Goal: Information Seeking & Learning: Compare options

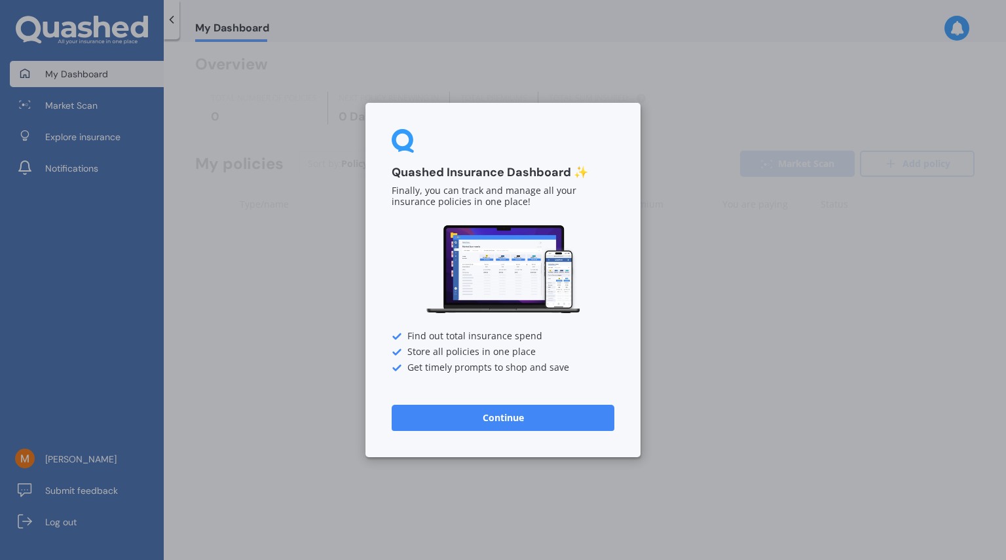
click at [545, 413] on button "Continue" at bounding box center [502, 418] width 223 height 26
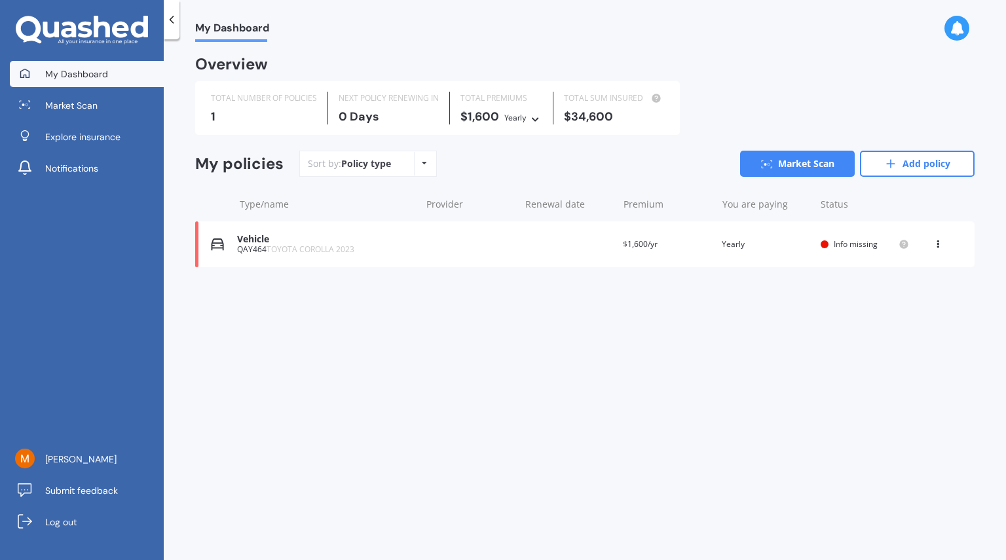
click at [71, 32] on icon at bounding box center [82, 30] width 132 height 29
click at [945, 240] on div "View option View policy Delete" at bounding box center [938, 244] width 39 height 13
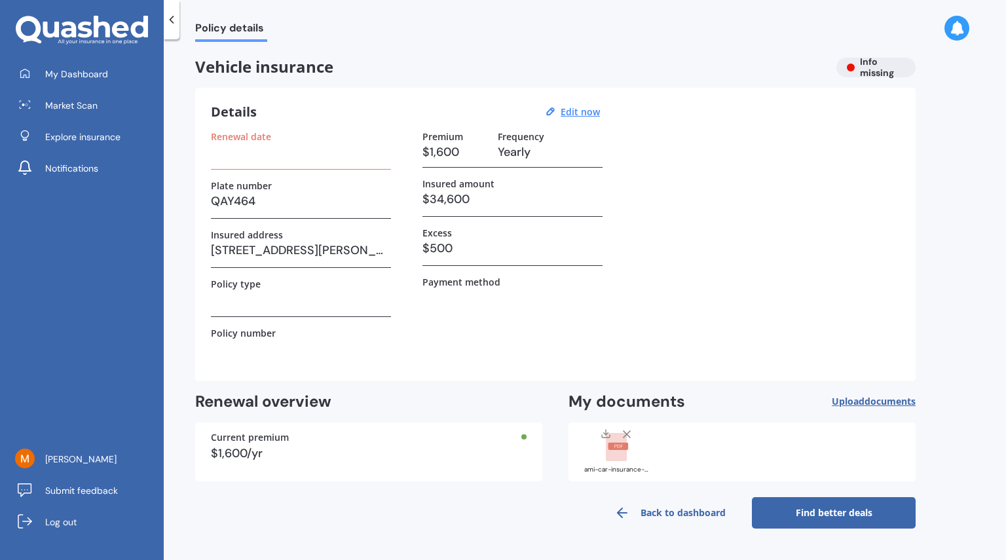
click at [175, 18] on icon at bounding box center [171, 19] width 13 height 13
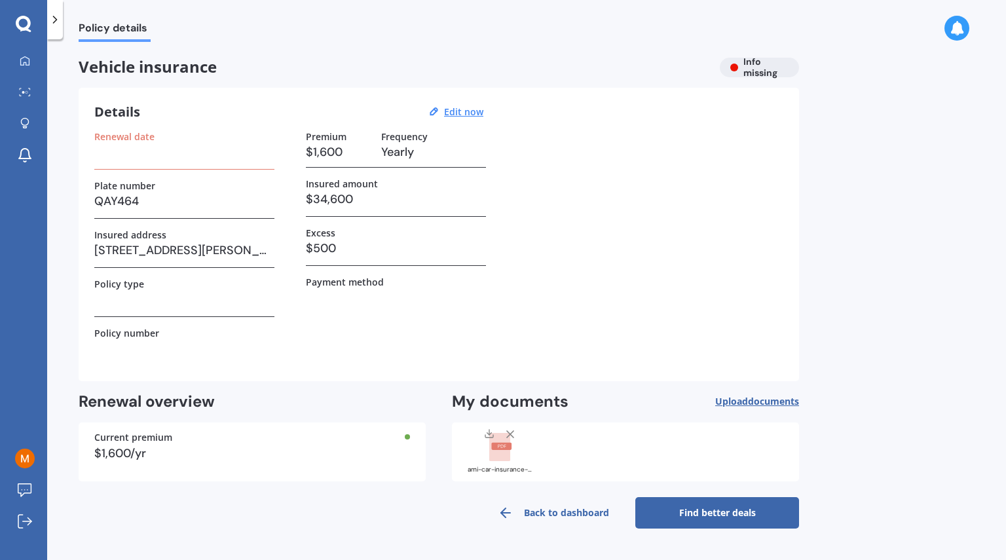
click at [60, 22] on icon at bounding box center [54, 19] width 13 height 13
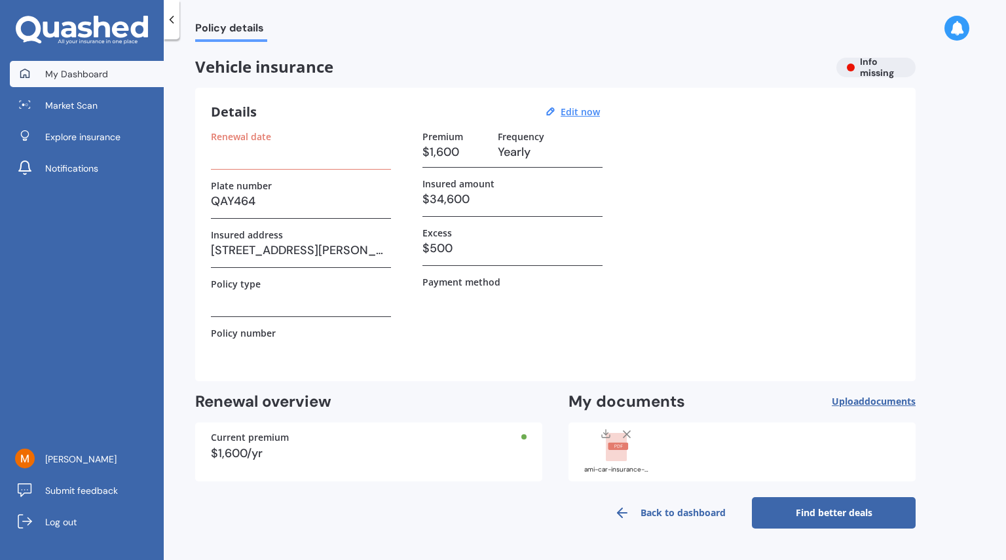
click at [45, 74] on link "My Dashboard" at bounding box center [87, 74] width 154 height 26
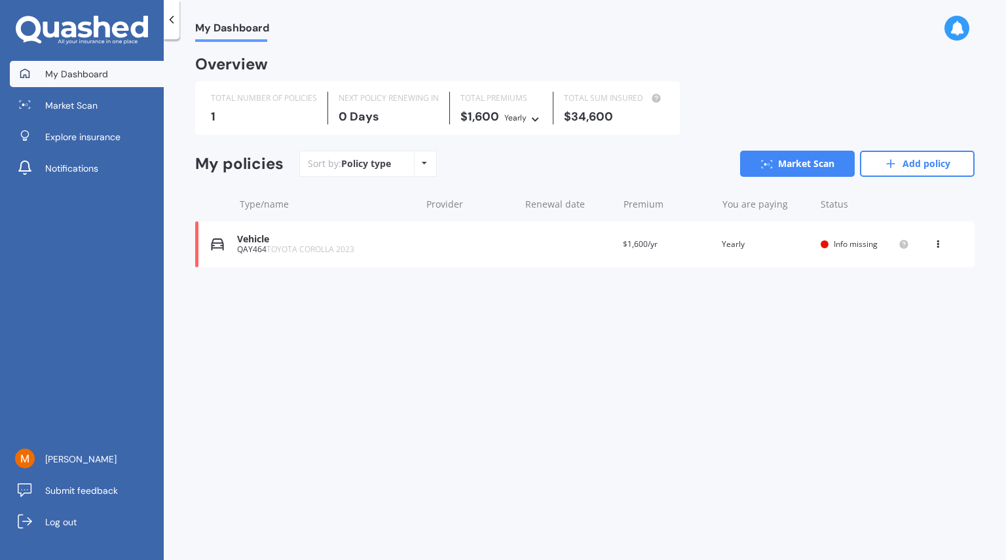
click at [939, 245] on icon at bounding box center [937, 242] width 9 height 8
click at [906, 297] on div "Delete" at bounding box center [909, 295] width 130 height 26
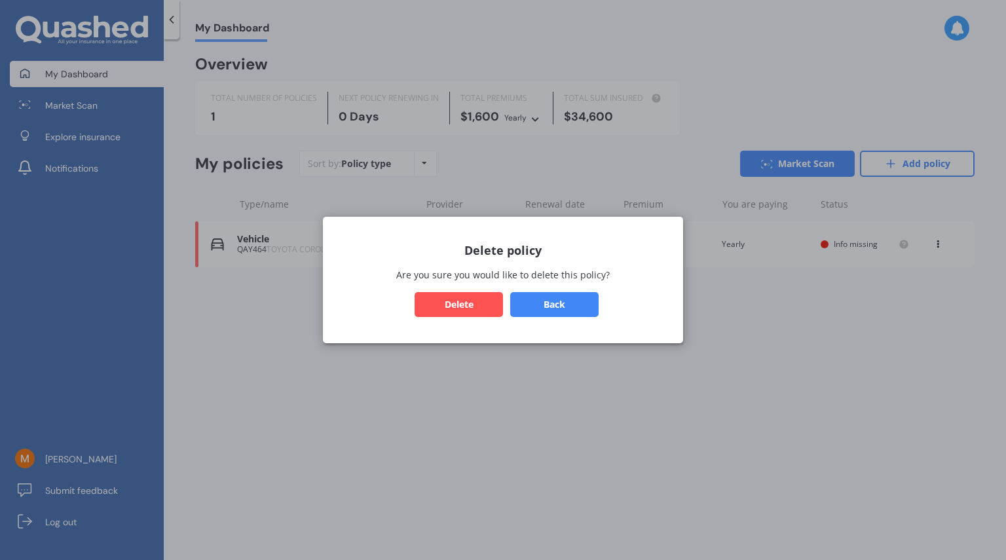
click at [488, 301] on button "Delete" at bounding box center [458, 304] width 88 height 25
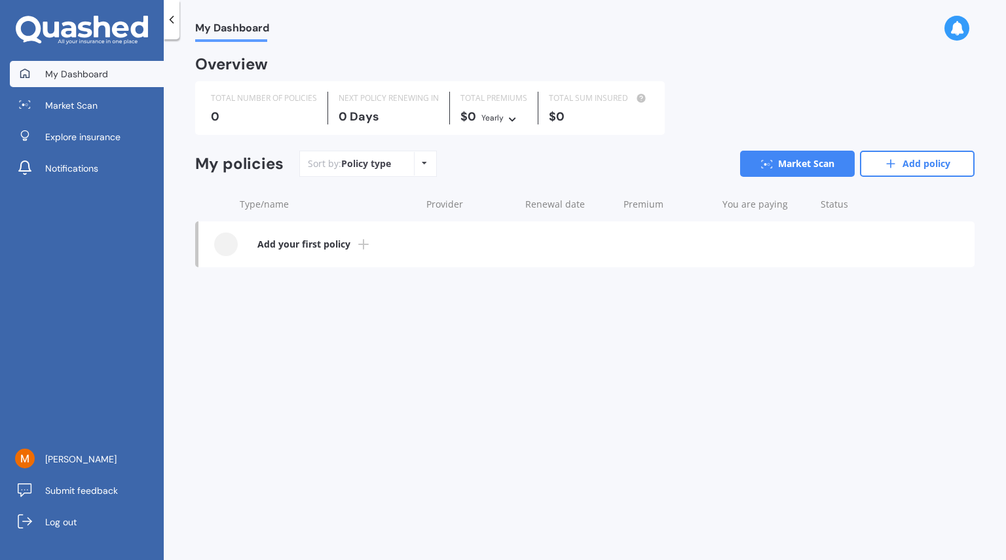
click at [416, 166] on div "Policy type Alphabetical Date added Renewing next" at bounding box center [424, 164] width 20 height 24
click at [314, 242] on b "Add your first policy" at bounding box center [303, 244] width 93 height 13
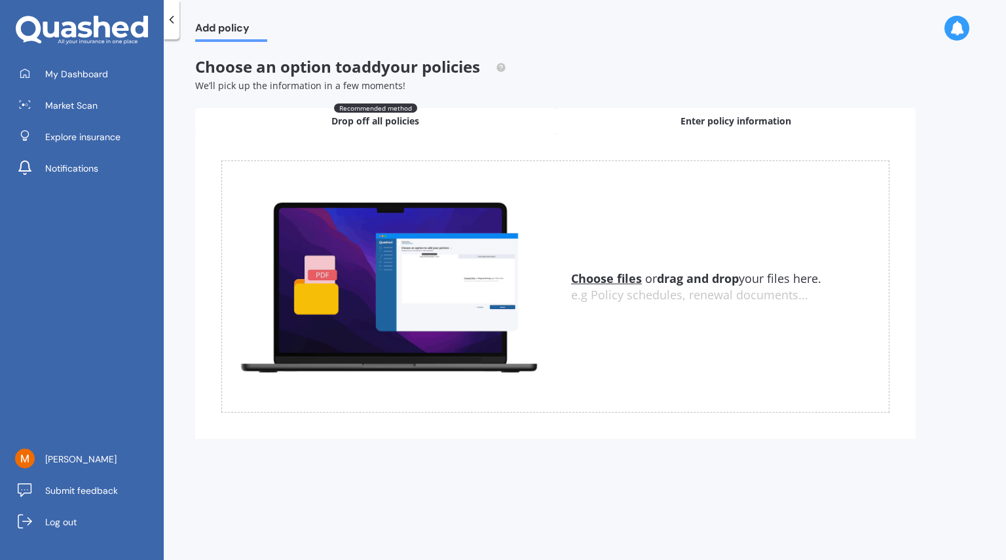
click at [607, 123] on div "Enter policy information" at bounding box center [735, 121] width 360 height 26
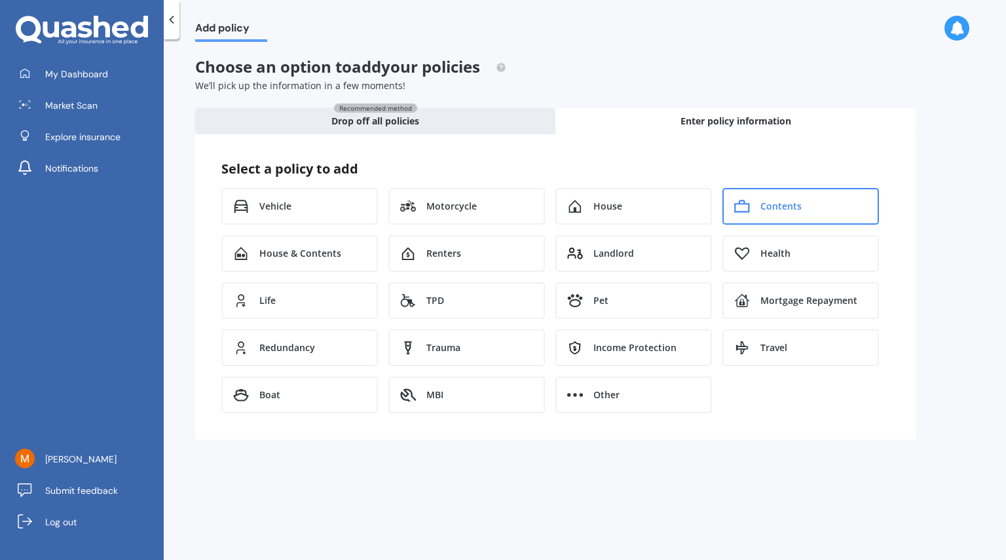
click at [825, 193] on div "Contents" at bounding box center [800, 206] width 156 height 37
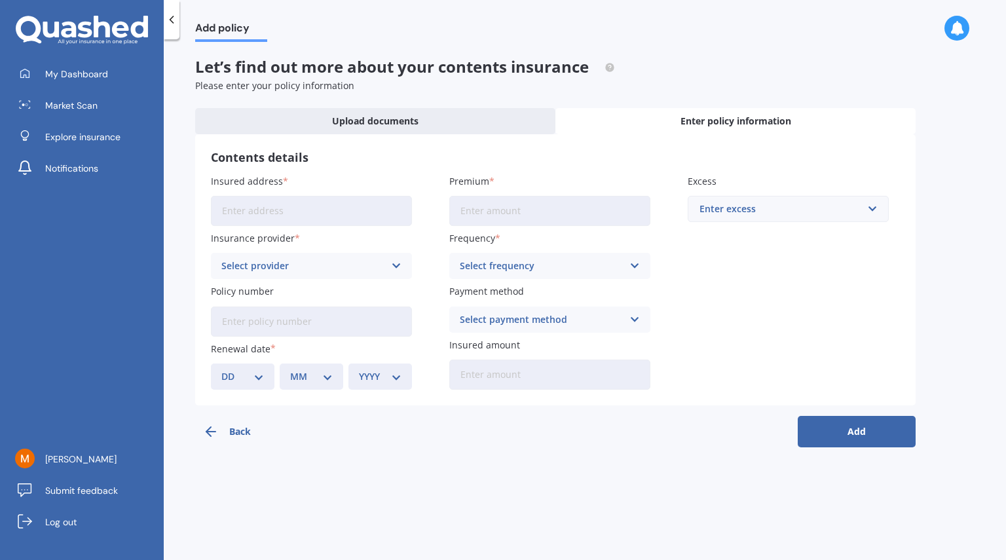
click at [327, 213] on input "Insured address" at bounding box center [311, 211] width 201 height 30
type input "[STREET_ADDRESS][PERSON_NAME] 2014"
click at [341, 266] on div "Select provider" at bounding box center [302, 266] width 163 height 14
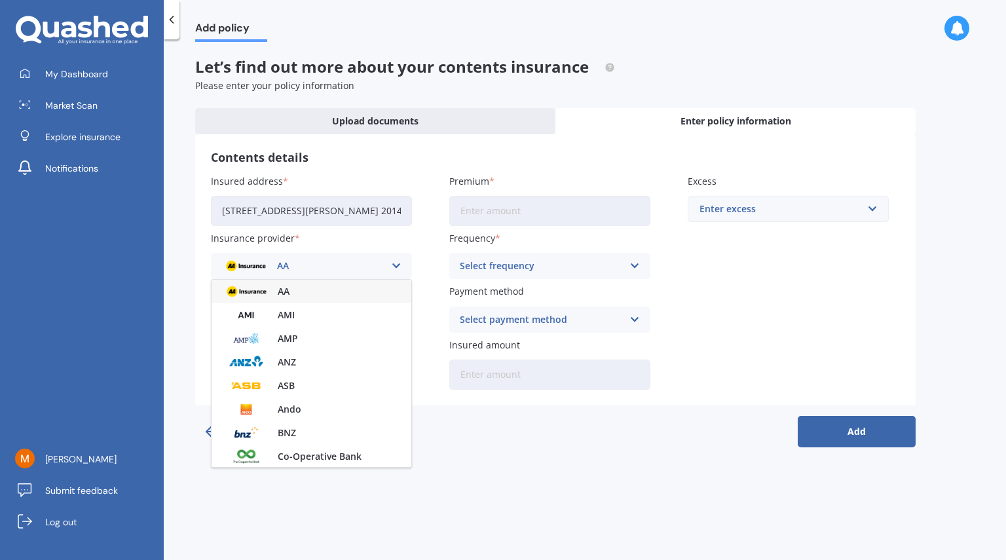
click at [341, 266] on div "AA" at bounding box center [302, 266] width 163 height 14
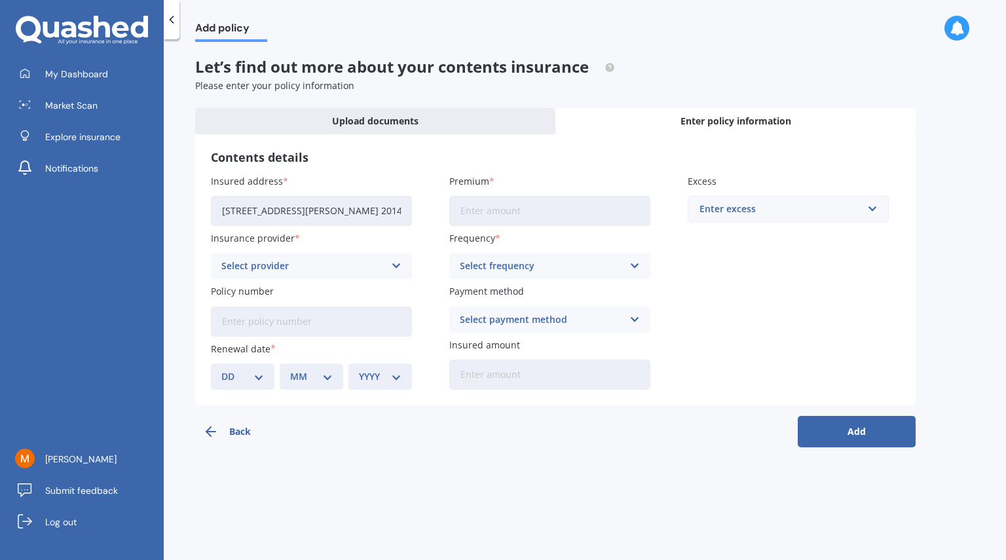
click at [341, 266] on div "Select provider" at bounding box center [302, 266] width 163 height 14
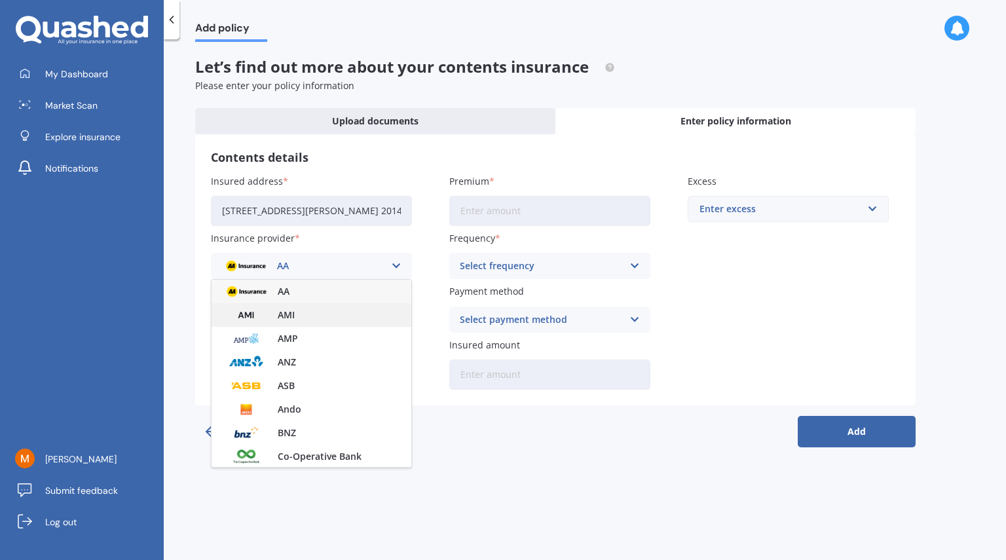
click at [317, 313] on div "AMI" at bounding box center [311, 315] width 200 height 24
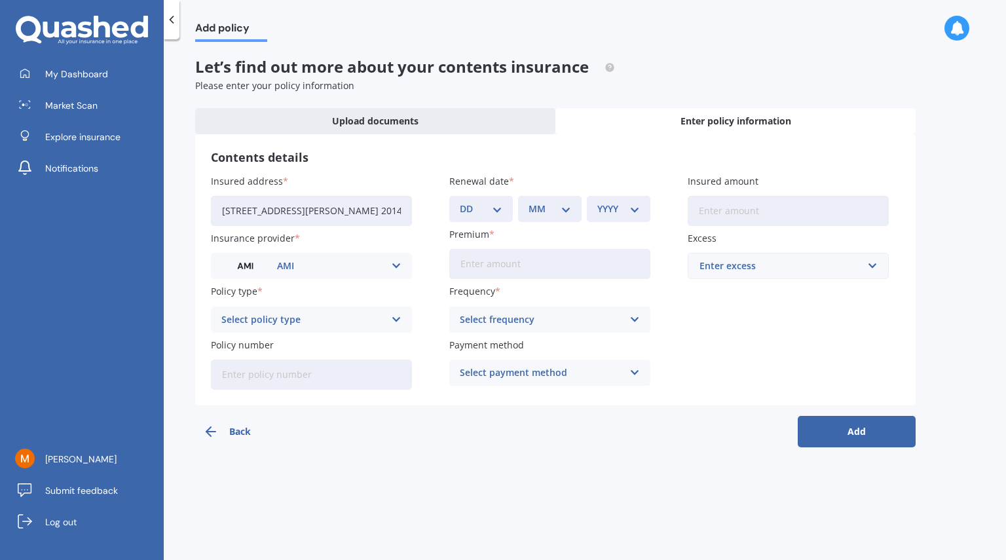
click at [346, 323] on div "Select policy type" at bounding box center [302, 319] width 163 height 14
click at [257, 371] on span "Advanced Contents" at bounding box center [265, 368] width 87 height 9
click at [294, 373] on input "Policy number" at bounding box center [311, 374] width 201 height 30
paste input "HOMA01262237,"
type input "HOMA01262237"
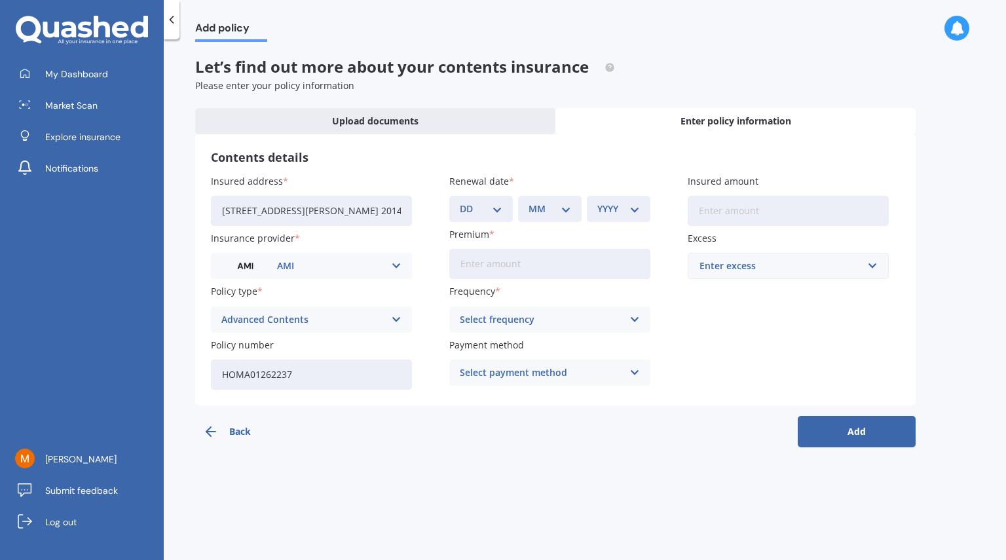
click at [490, 203] on select "DD 01 02 03 04 05 06 07 08 09 10 11 12 13 14 15 16 17 18 19 20 21 22 23 24 25 2…" at bounding box center [481, 209] width 43 height 14
click at [486, 207] on select "DD 01 02 03 04 05 06 07 08 09 10 11 12 13 14 15 16 17 18 19 20 21 22 23 24 25 2…" at bounding box center [481, 209] width 43 height 14
select select "05"
click at [460, 202] on select "DD 01 02 03 04 05 06 07 08 09 10 11 12 13 14 15 16 17 18 19 20 21 22 23 24 25 2…" at bounding box center [481, 209] width 43 height 14
click at [542, 207] on select "MM 01 02 03 04 05 06 07 08 09 10 11 12" at bounding box center [549, 209] width 43 height 14
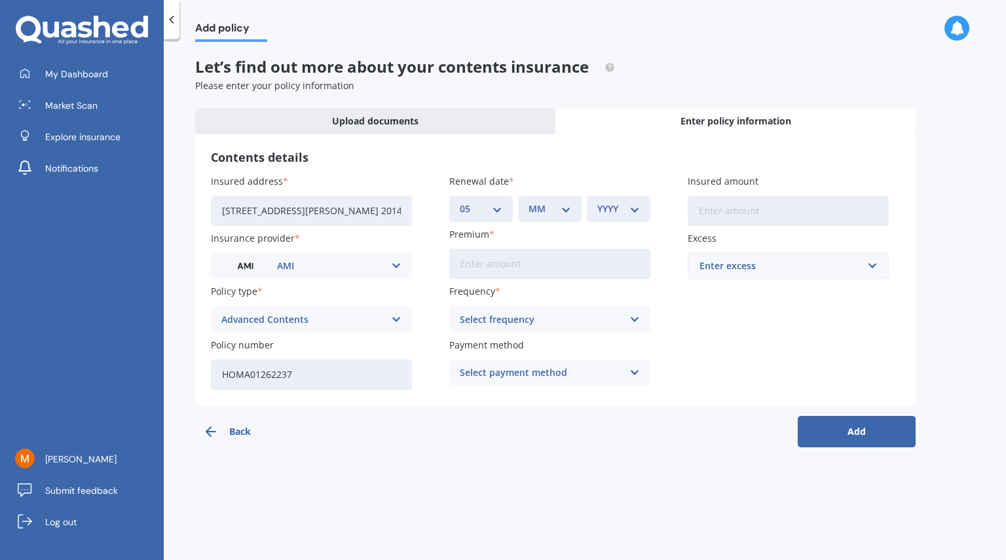
click at [526, 373] on div "Select payment method" at bounding box center [541, 372] width 163 height 14
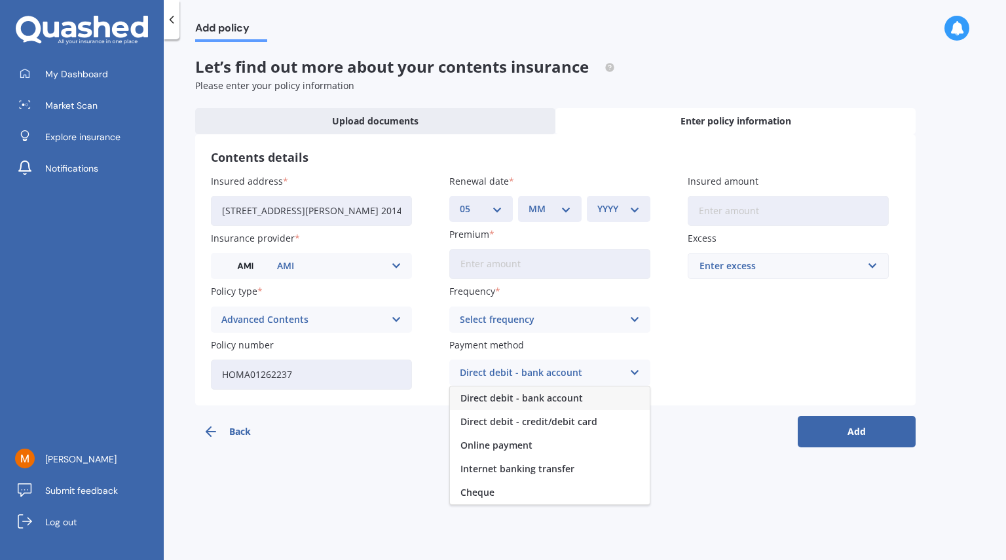
click at [535, 210] on select "MM 01 02 03 04 05 06 07 08 09 10 11 12" at bounding box center [549, 209] width 43 height 14
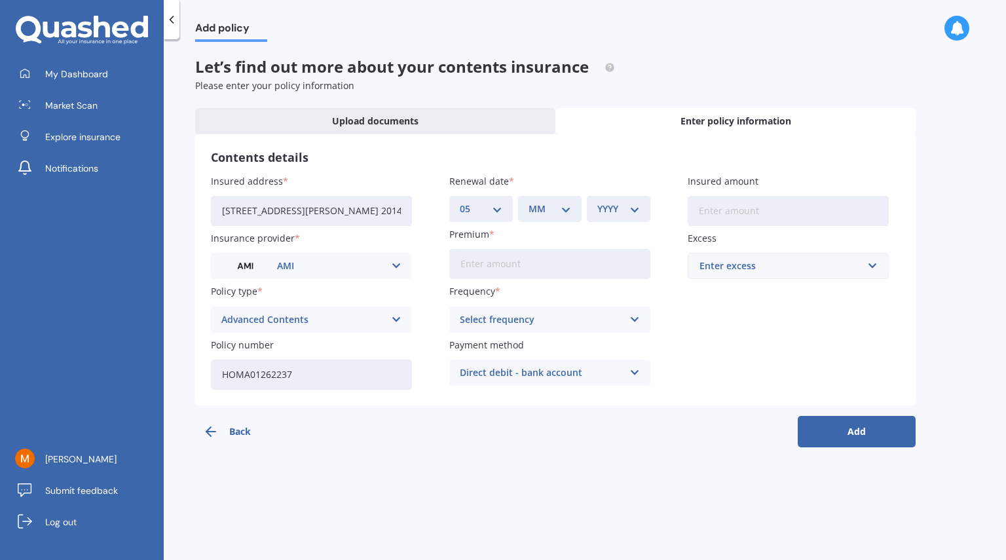
select select "08"
click at [528, 202] on select "MM 01 02 03 04 05 06 07 08 09 10 11 12" at bounding box center [549, 209] width 43 height 14
click at [635, 201] on div "YYYY 2027 2026 2025 2024 2023 2022 2021 2020 2019 2018 2017 2016 2015 2014 2013…" at bounding box center [618, 209] width 63 height 26
click at [639, 219] on div "YYYY 2027 2026 2025 2024 2023 2022 2021 2020 2019 2018 2017 2016 2015 2014 2013…" at bounding box center [618, 209] width 63 height 26
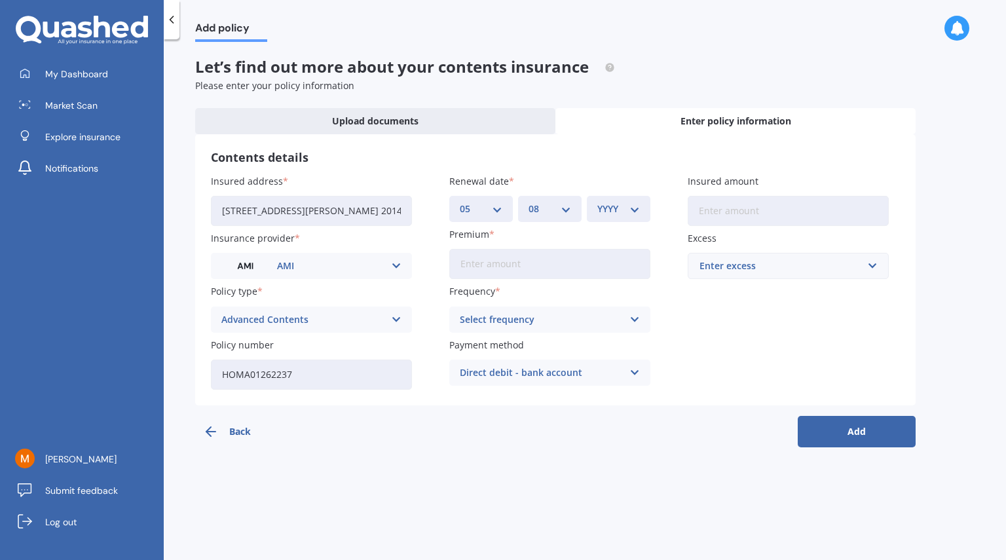
click at [600, 212] on select "YYYY 2027 2026 2025 2024 2023 2022 2021 2020 2019 2018 2017 2016 2015 2014 2013…" at bounding box center [618, 209] width 43 height 14
select select "2025"
click at [597, 202] on select "YYYY 2027 2026 2025 2024 2023 2022 2021 2020 2019 2018 2017 2016 2015 2014 2013…" at bounding box center [618, 209] width 43 height 14
click at [541, 273] on input "Premium" at bounding box center [549, 264] width 201 height 30
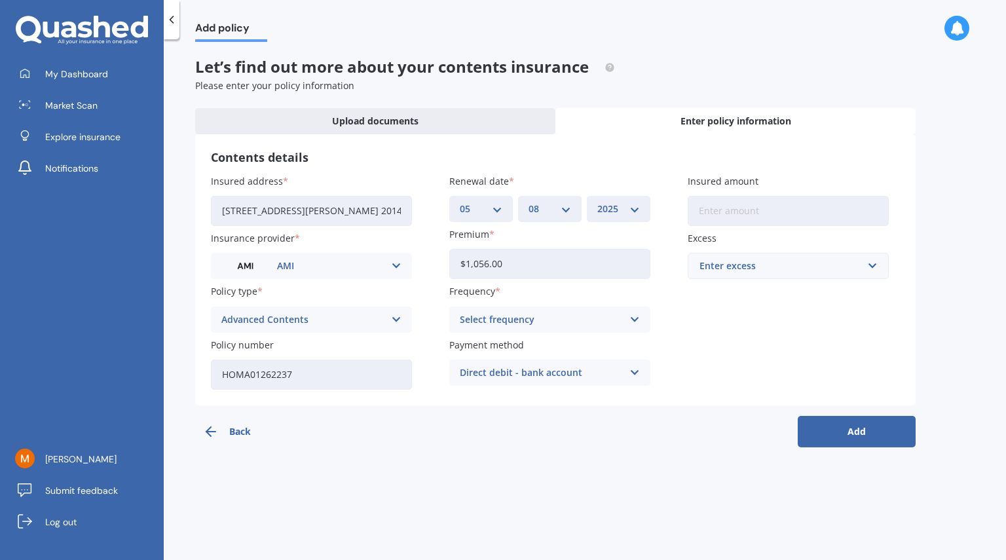
type input "$1,056.00"
click at [545, 325] on div "Select frequency" at bounding box center [541, 319] width 163 height 14
click at [515, 346] on div "Yearly" at bounding box center [550, 345] width 200 height 24
click at [522, 370] on div "Direct debit - bank account" at bounding box center [541, 372] width 163 height 14
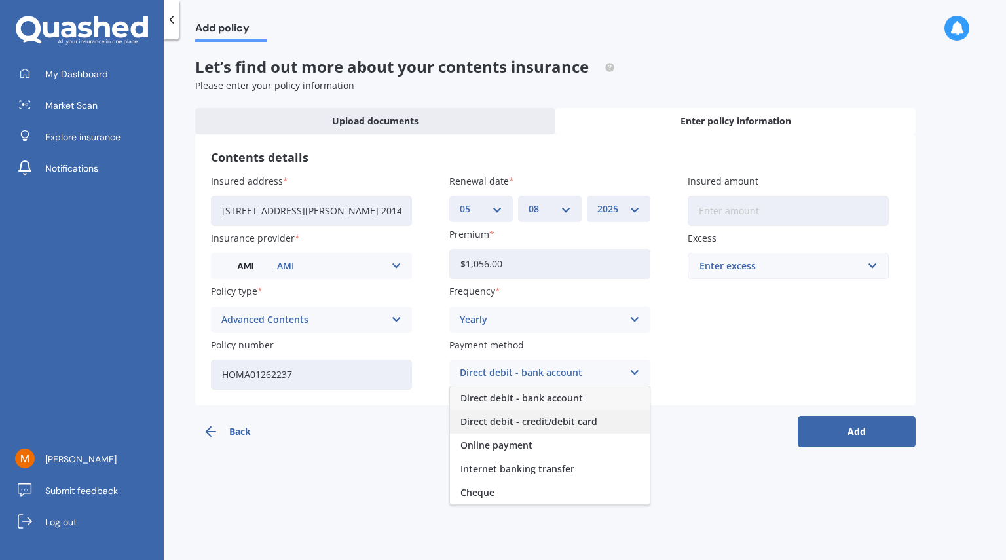
click at [528, 412] on div "Direct debit - credit/debit card" at bounding box center [550, 422] width 200 height 24
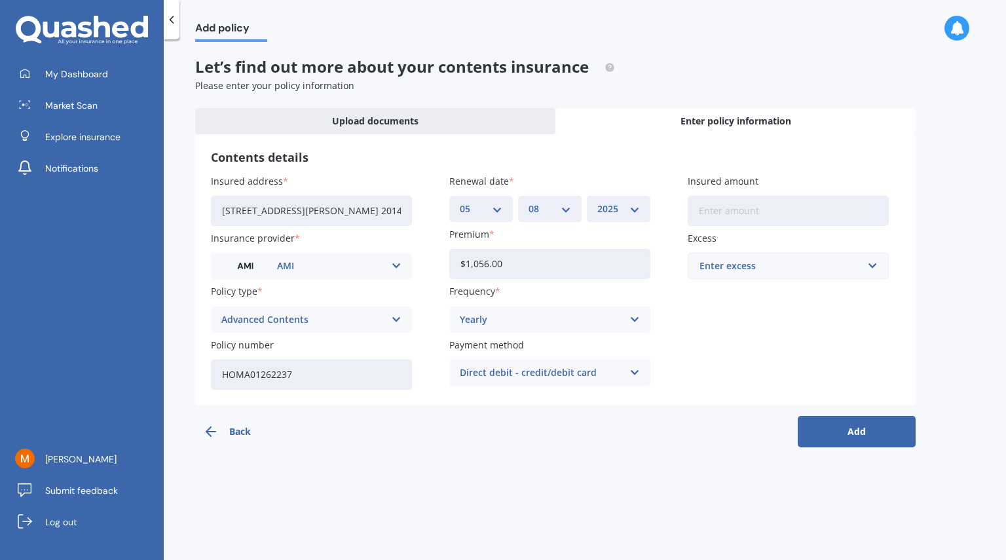
click at [752, 201] on input "Insured amount" at bounding box center [787, 211] width 201 height 30
type input "$95,000"
click at [750, 270] on div "Enter excess" at bounding box center [780, 266] width 162 height 14
type input "500"
click at [755, 349] on div "Insured address [STREET_ADDRESS][PERSON_NAME] 2014 Insurance provider AMI AA AM…" at bounding box center [555, 281] width 689 height 215
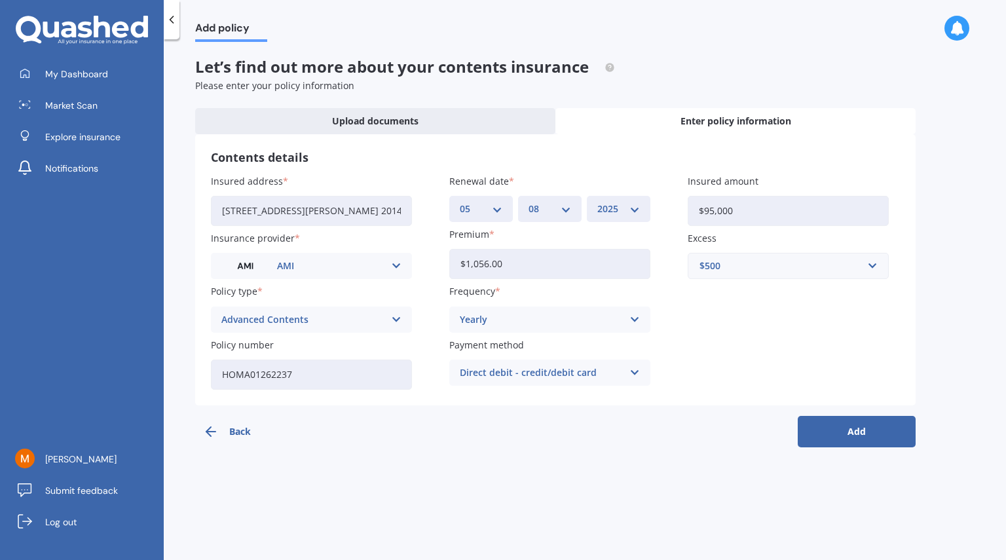
click at [725, 200] on input "$95,000" at bounding box center [787, 211] width 201 height 30
type input "$100,000"
click at [836, 426] on button "Add" at bounding box center [856, 431] width 118 height 31
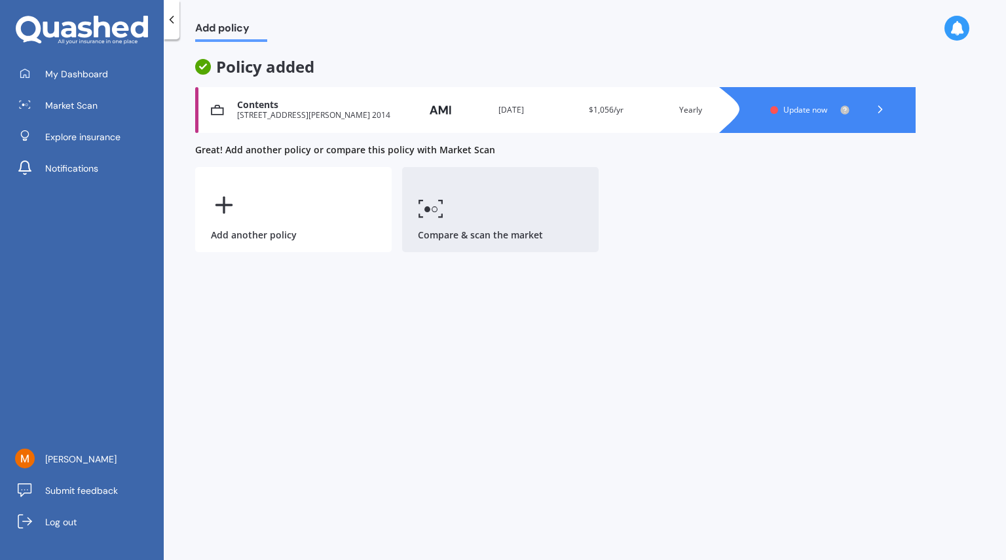
click at [477, 240] on link "Compare & scan the market" at bounding box center [500, 209] width 196 height 85
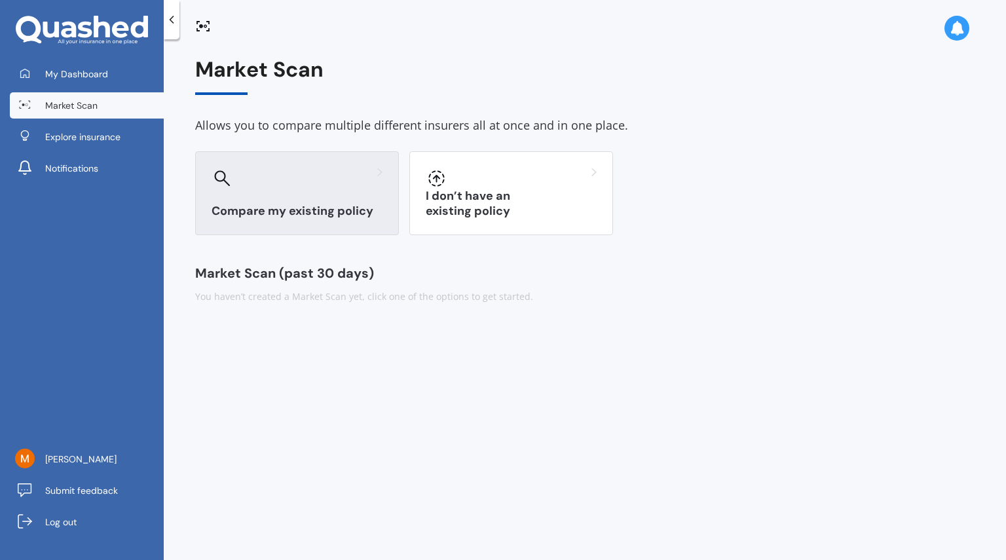
click at [372, 190] on div "Compare my existing policy" at bounding box center [297, 193] width 204 height 84
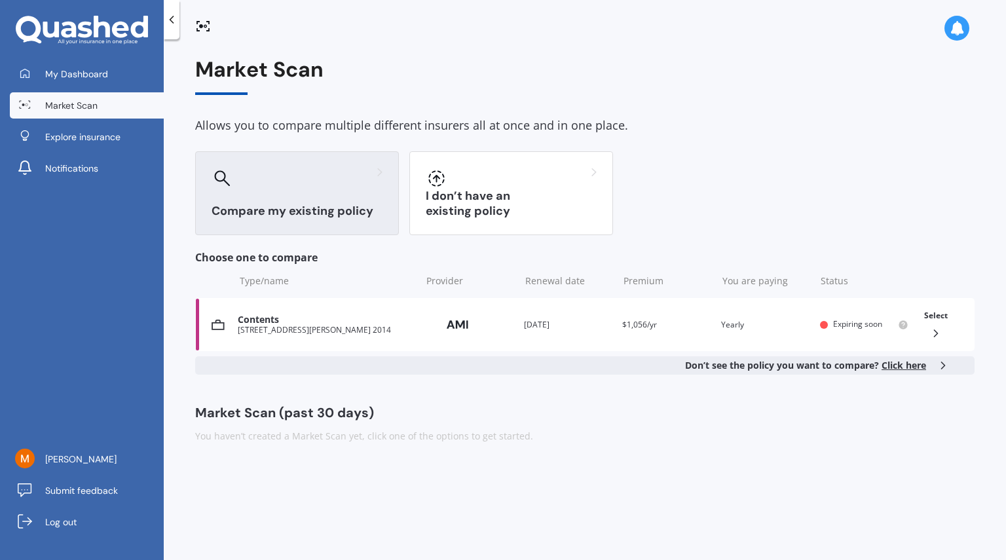
click at [329, 407] on div "Market Scan (past 30 days)" at bounding box center [584, 412] width 779 height 13
click at [307, 216] on h3 "Compare my existing policy" at bounding box center [296, 211] width 171 height 15
click at [113, 142] on span "Explore insurance" at bounding box center [82, 136] width 75 height 13
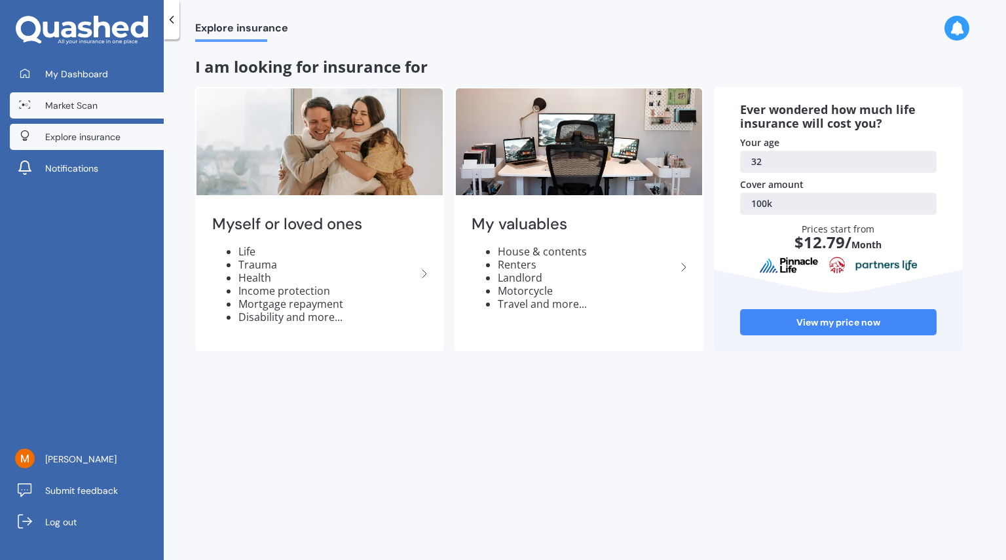
click at [95, 116] on link "Market Scan" at bounding box center [87, 105] width 154 height 26
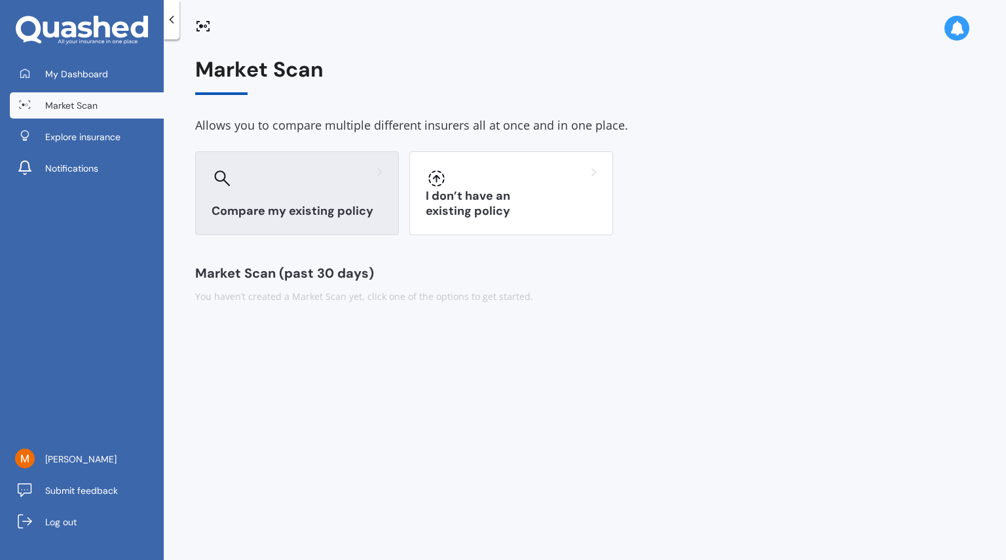
click at [295, 204] on h3 "Compare my existing policy" at bounding box center [296, 211] width 171 height 15
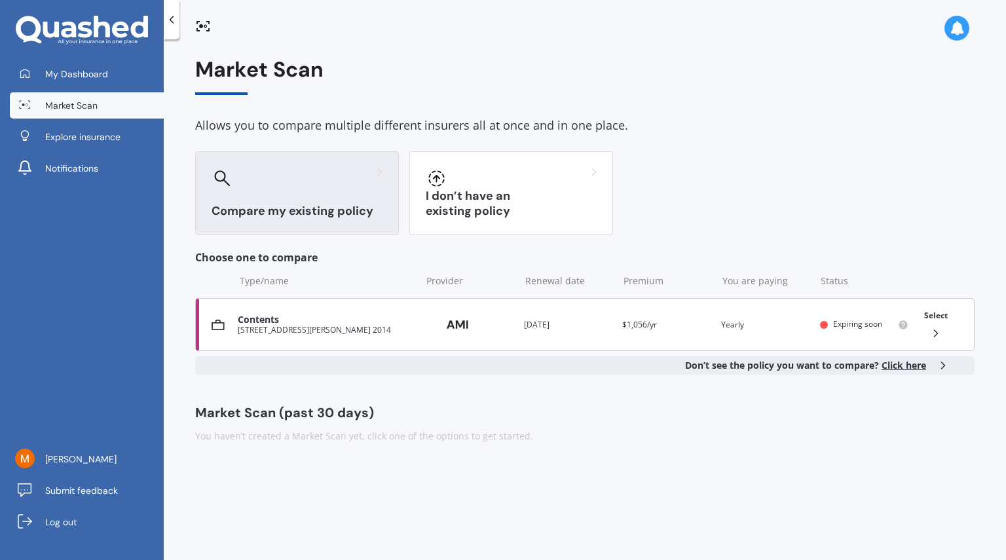
click at [285, 317] on div "Contents" at bounding box center [326, 319] width 177 height 11
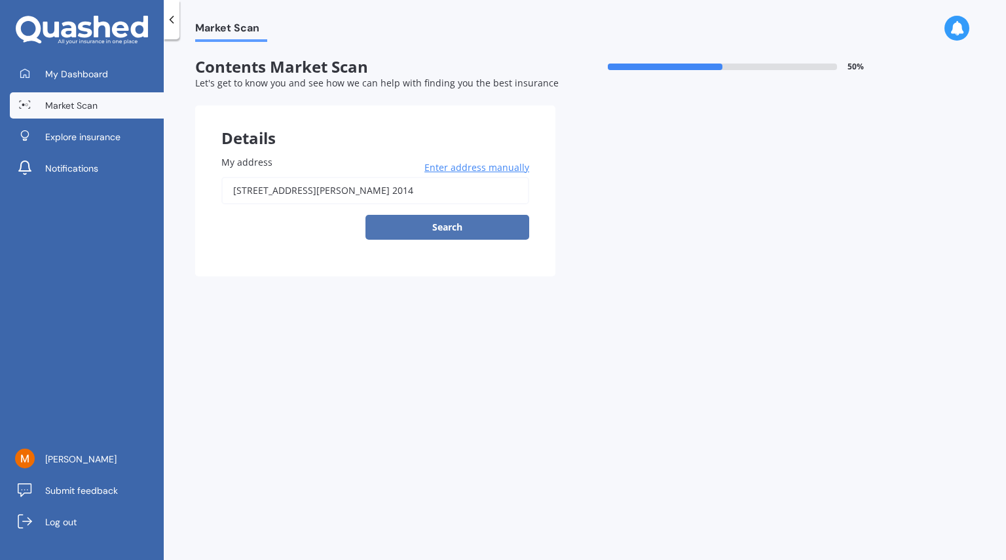
click at [426, 232] on button "Search" at bounding box center [447, 227] width 164 height 25
type input "[STREET_ADDRESS][PERSON_NAME] 2014"
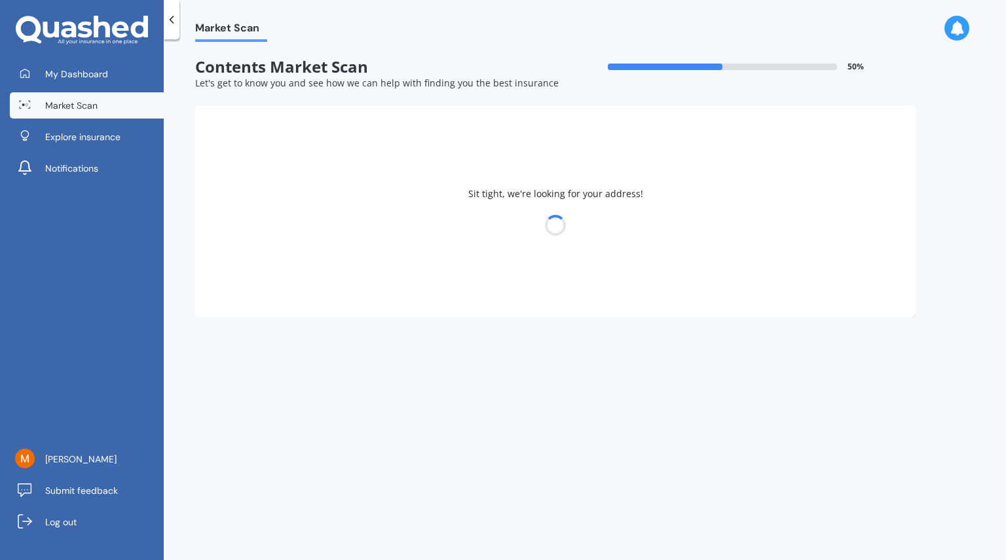
select select "21"
select select "10"
select select "1992"
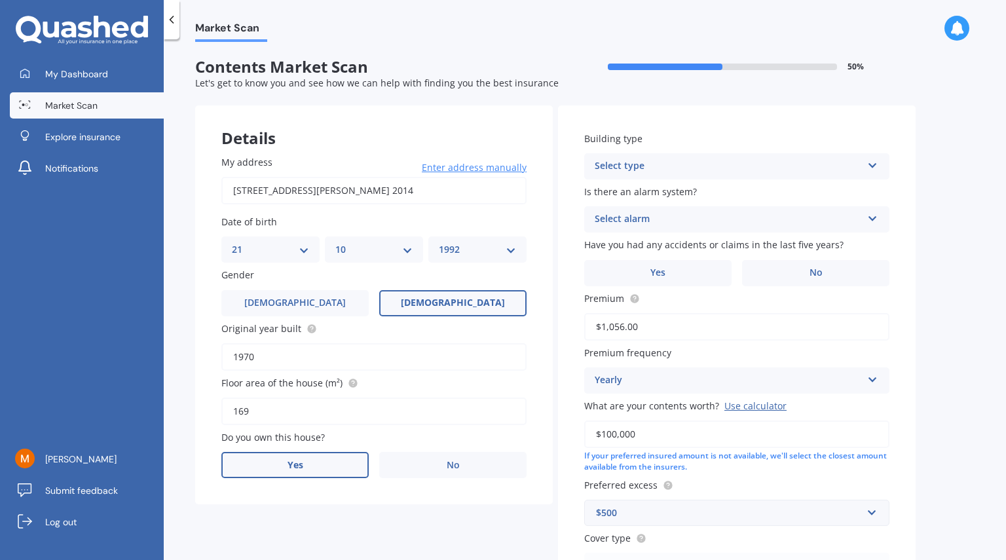
click at [308, 467] on label "Yes" at bounding box center [294, 465] width 147 height 26
click at [0, 0] on input "Yes" at bounding box center [0, 0] width 0 height 0
click at [450, 522] on div "Select occupant" at bounding box center [365, 519] width 267 height 16
click at [390, 544] on div "Owner" at bounding box center [374, 544] width 304 height 24
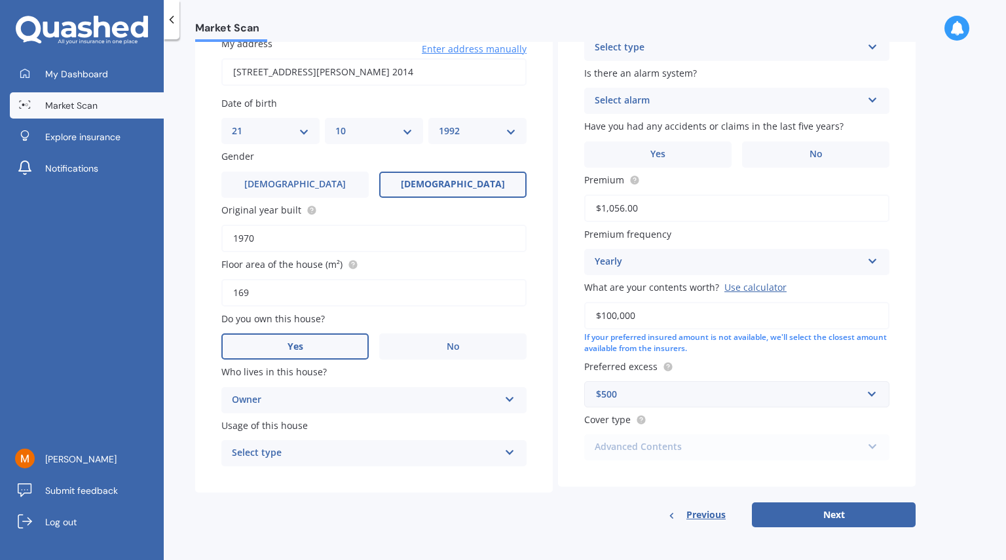
scroll to position [120, 0]
click at [331, 455] on div "Select type" at bounding box center [365, 452] width 267 height 16
click at [329, 477] on div "Permanent" at bounding box center [374, 477] width 304 height 24
click at [671, 92] on div "Select alarm" at bounding box center [727, 100] width 267 height 16
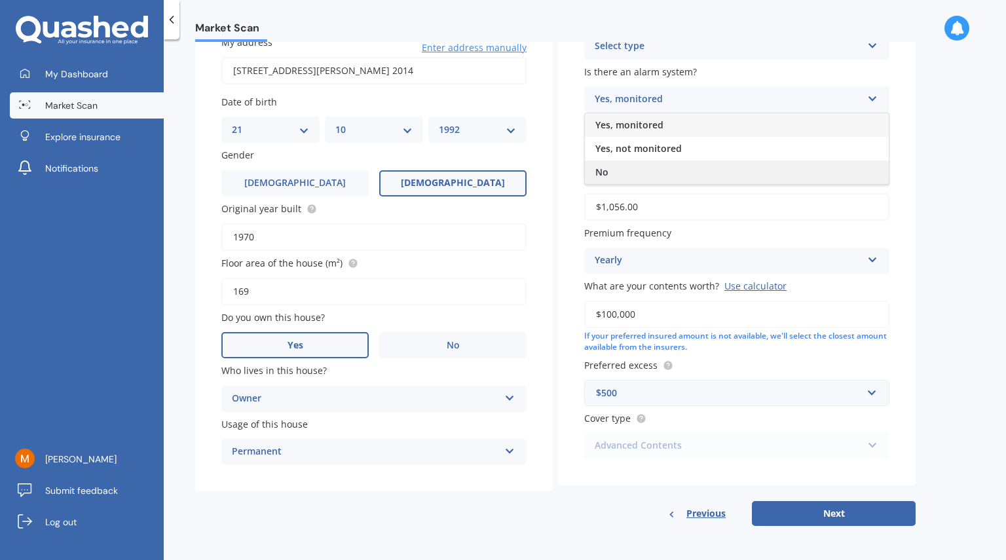
click at [644, 180] on div "No" at bounding box center [737, 172] width 304 height 24
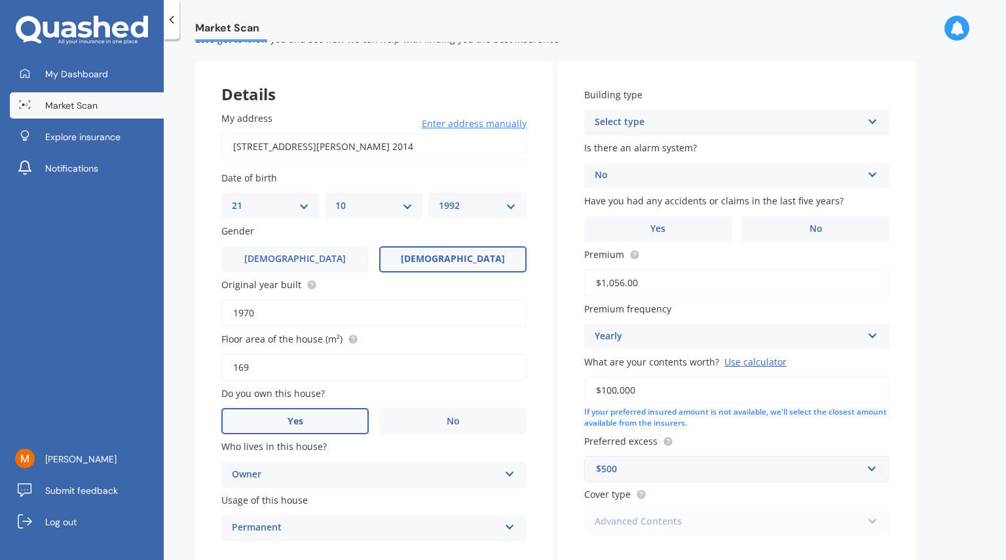
scroll to position [0, 0]
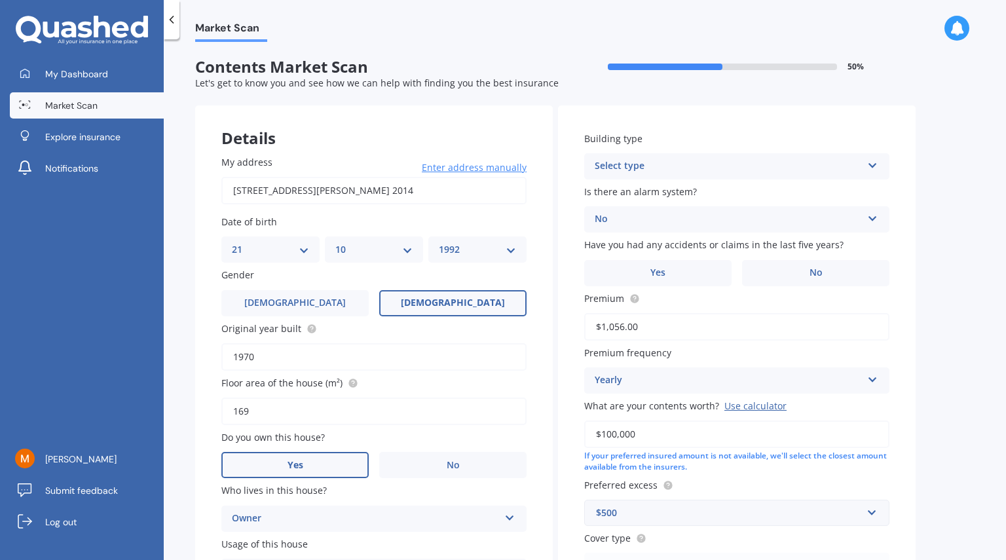
click at [690, 180] on div "Building type Select type Freestanding Multi-unit (in a block of 6 or less) Mul…" at bounding box center [736, 355] width 357 height 500
click at [680, 162] on div "Select type" at bounding box center [727, 166] width 267 height 16
click at [675, 194] on div "Freestanding" at bounding box center [737, 192] width 304 height 24
click at [671, 269] on label "Yes" at bounding box center [657, 273] width 147 height 26
click at [0, 0] on input "Yes" at bounding box center [0, 0] width 0 height 0
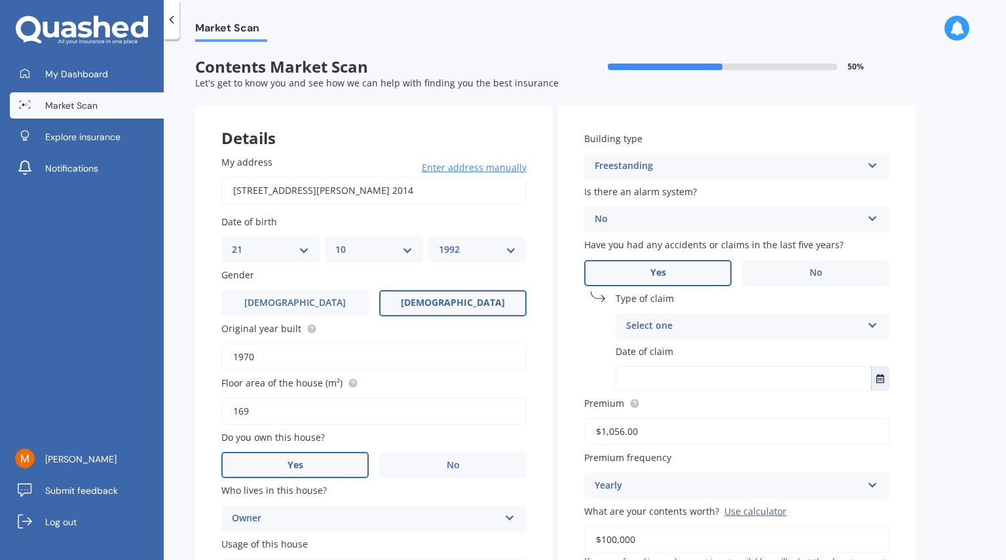
click at [676, 329] on div "Select one" at bounding box center [744, 326] width 236 height 16
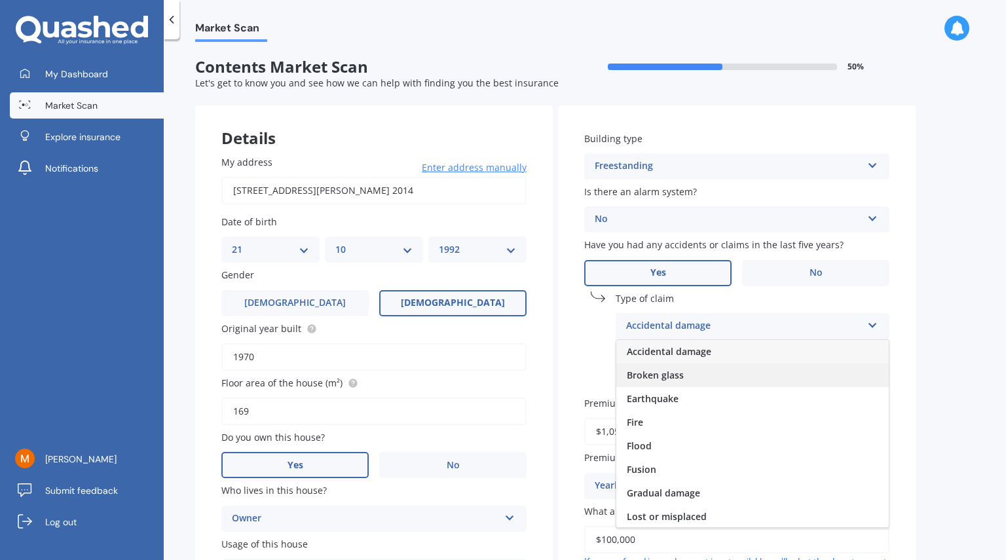
click at [687, 372] on div "Broken glass" at bounding box center [752, 375] width 272 height 24
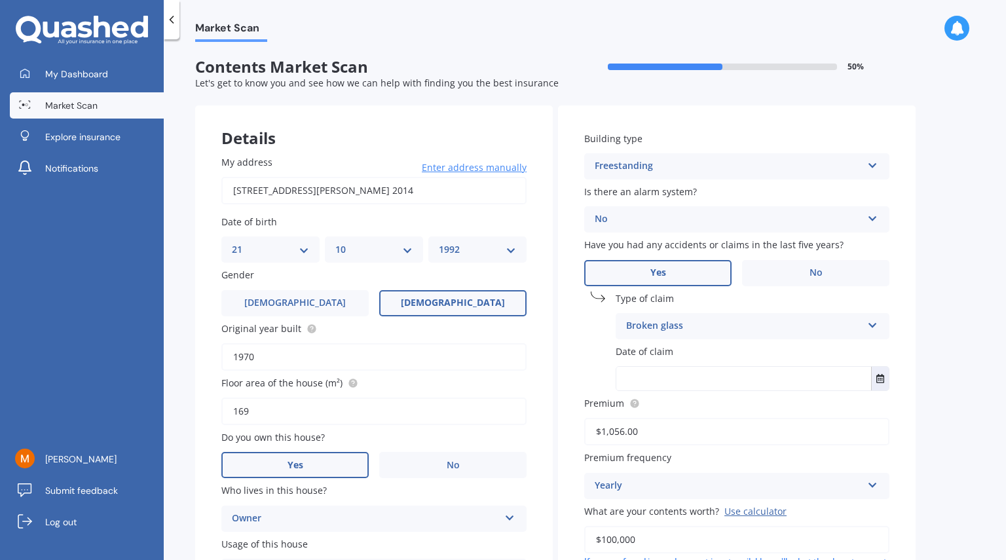
click at [683, 371] on input "text" at bounding box center [743, 379] width 255 height 24
click at [884, 385] on button "Select date" at bounding box center [880, 379] width 18 height 24
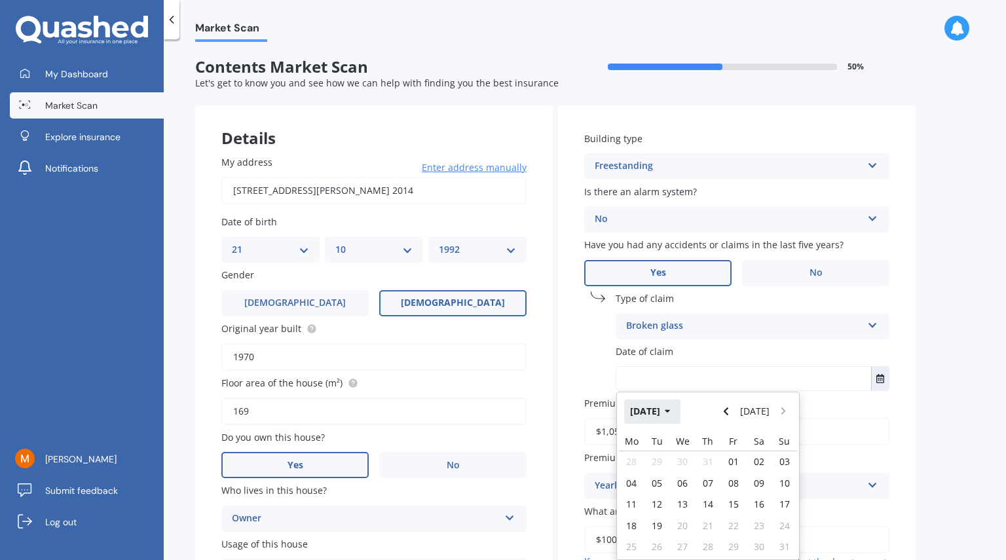
click at [674, 408] on button "[DATE]" at bounding box center [652, 411] width 56 height 24
drag, startPoint x: 647, startPoint y: 490, endPoint x: 638, endPoint y: 404, distance: 86.2
click at [638, 404] on div "2025 [DATE] Jan Feb Mar Apr May Jun [DATE] Aug Sep Oct Nov Dec" at bounding box center [708, 475] width 182 height 167
click at [645, 490] on span "May" at bounding box center [641, 494] width 18 height 12
click at [741, 461] on div "02" at bounding box center [733, 461] width 26 height 21
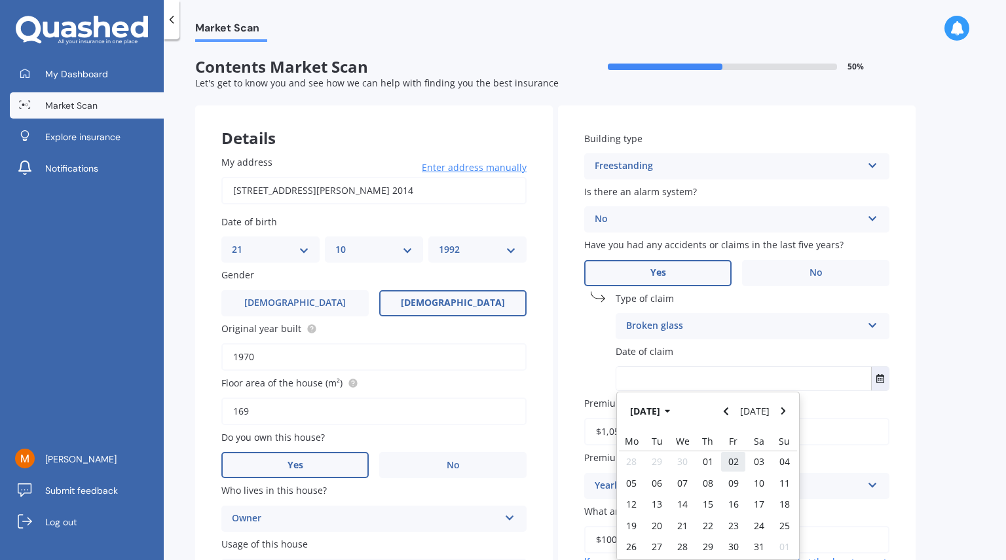
type input "[DATE]"
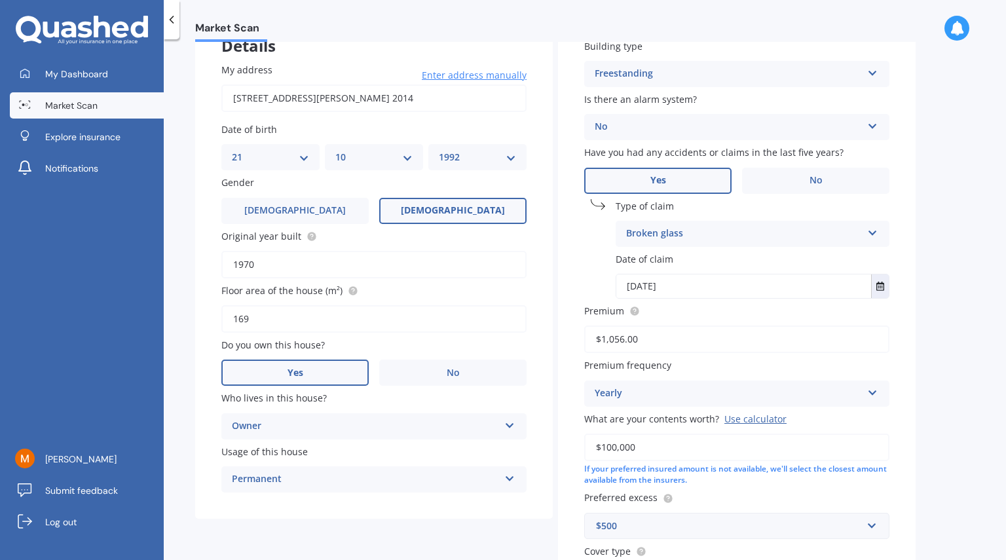
scroll to position [94, 0]
click at [649, 390] on div "Yearly" at bounding box center [727, 392] width 267 height 16
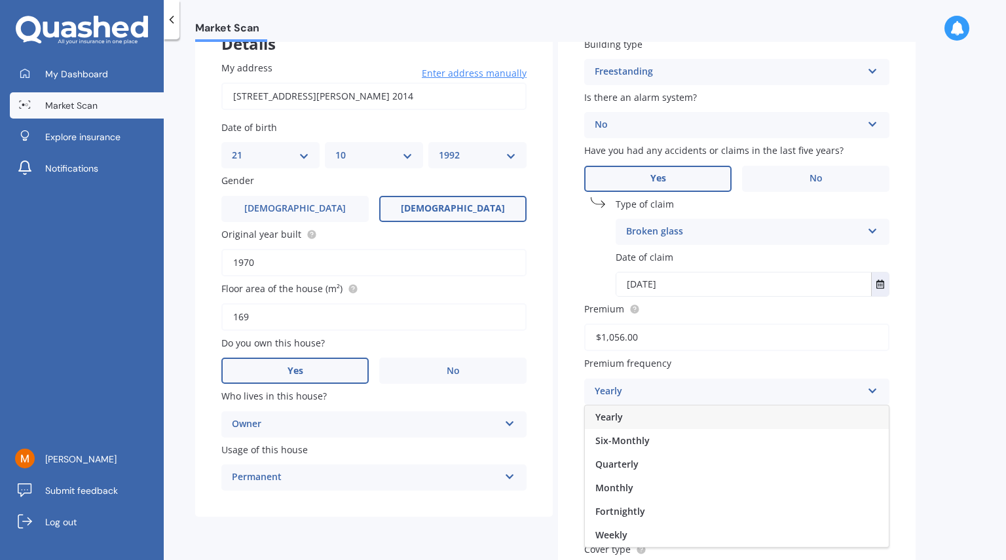
click at [641, 416] on div "Yearly" at bounding box center [737, 417] width 304 height 24
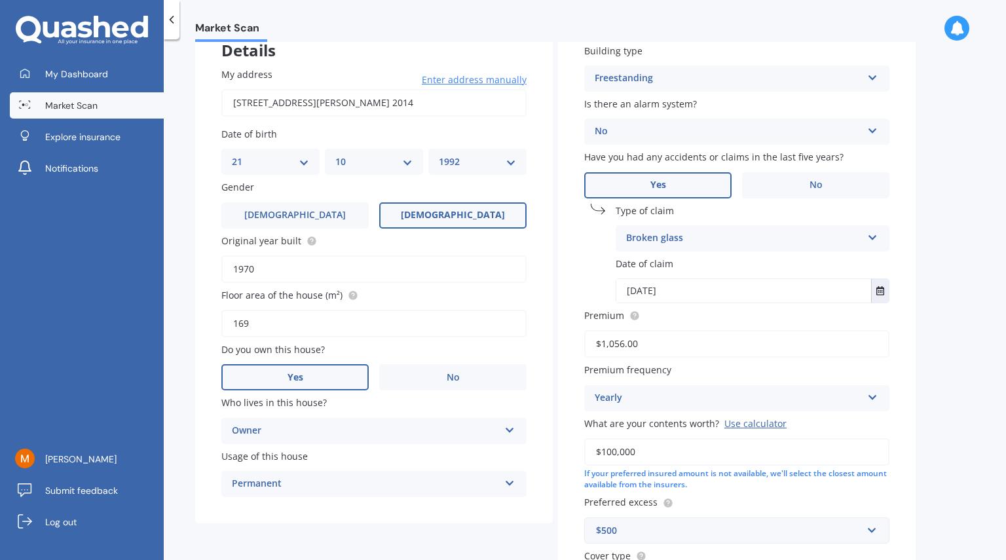
scroll to position [85, 0]
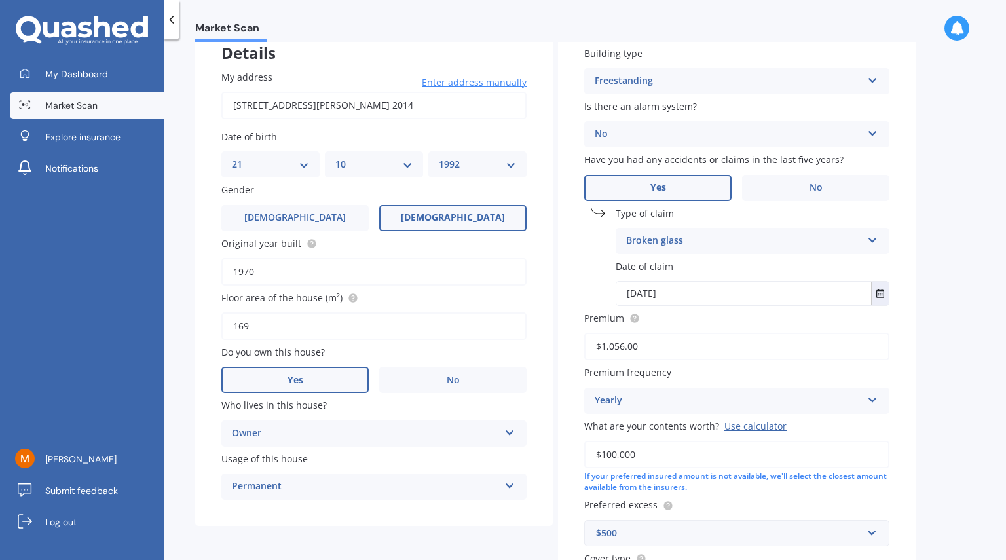
click at [866, 242] on div "Broken glass Accidental damage Broken glass Earthquake Fire Flood Fusion Gradua…" at bounding box center [752, 241] width 274 height 26
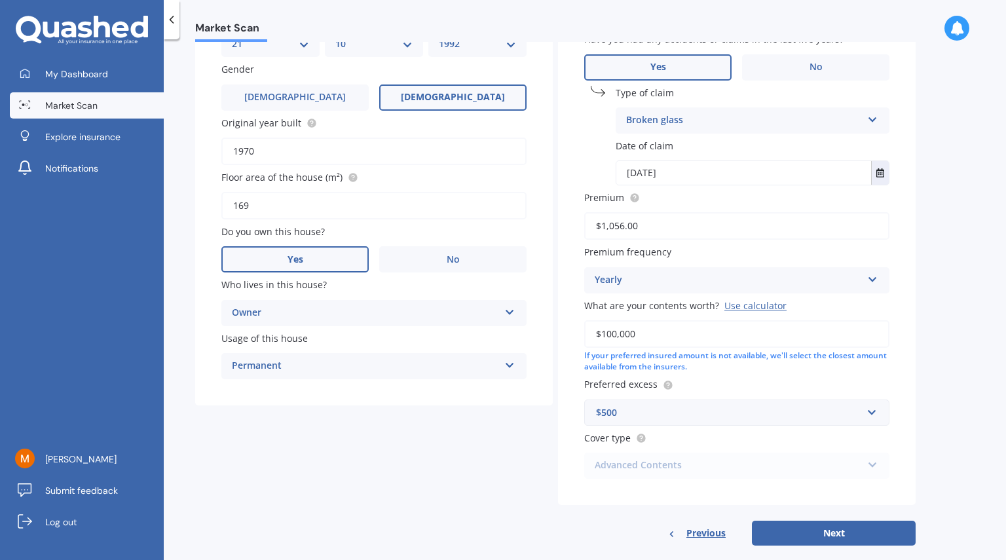
scroll to position [225, 0]
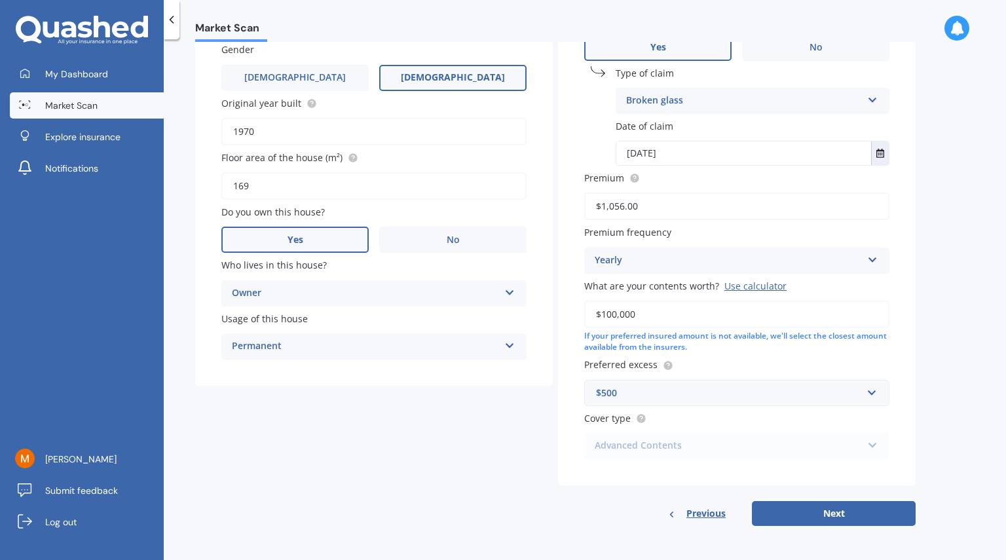
click at [734, 450] on div "Advanced Contents Premier Contents Advanced Contents Standard Contents Contents…" at bounding box center [736, 446] width 305 height 26
click at [799, 516] on button "Next" at bounding box center [834, 513] width 164 height 25
select select "21"
select select "10"
select select "1992"
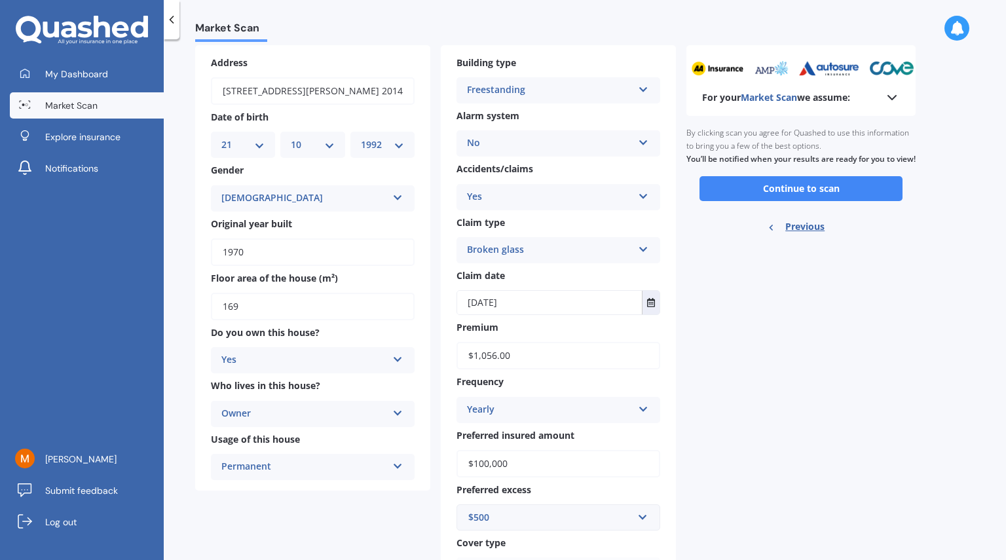
scroll to position [0, 0]
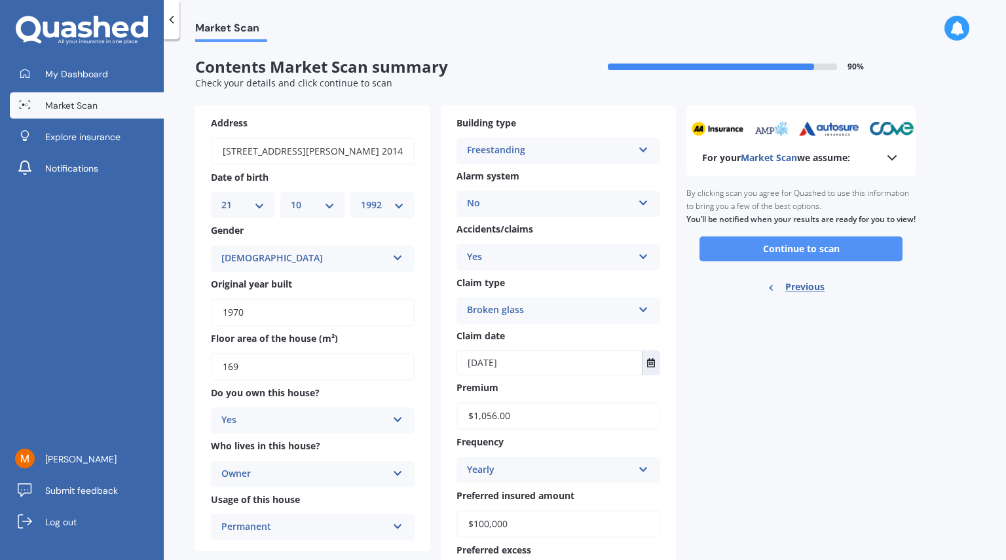
click at [810, 255] on button "Continue to scan" at bounding box center [800, 248] width 203 height 25
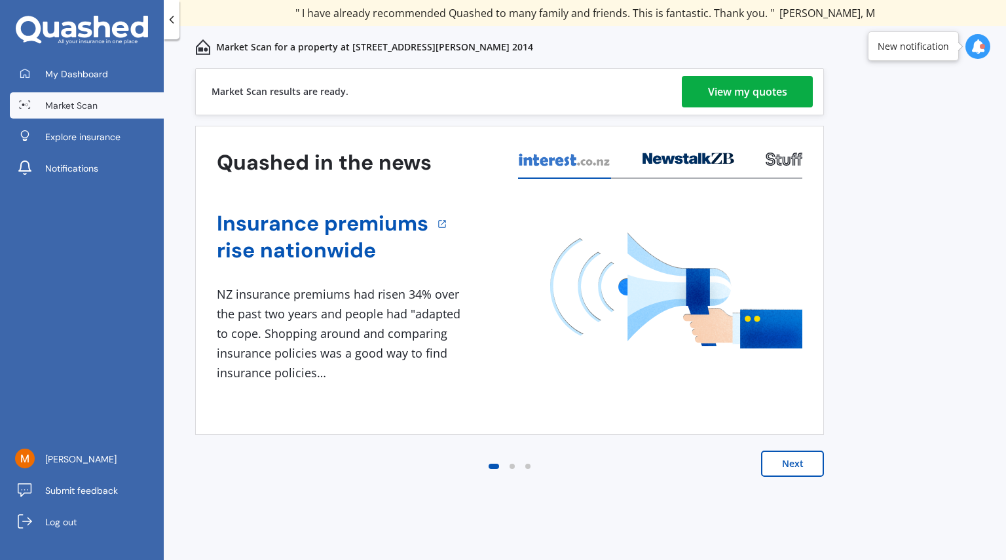
click at [746, 90] on div "View my quotes" at bounding box center [747, 91] width 79 height 31
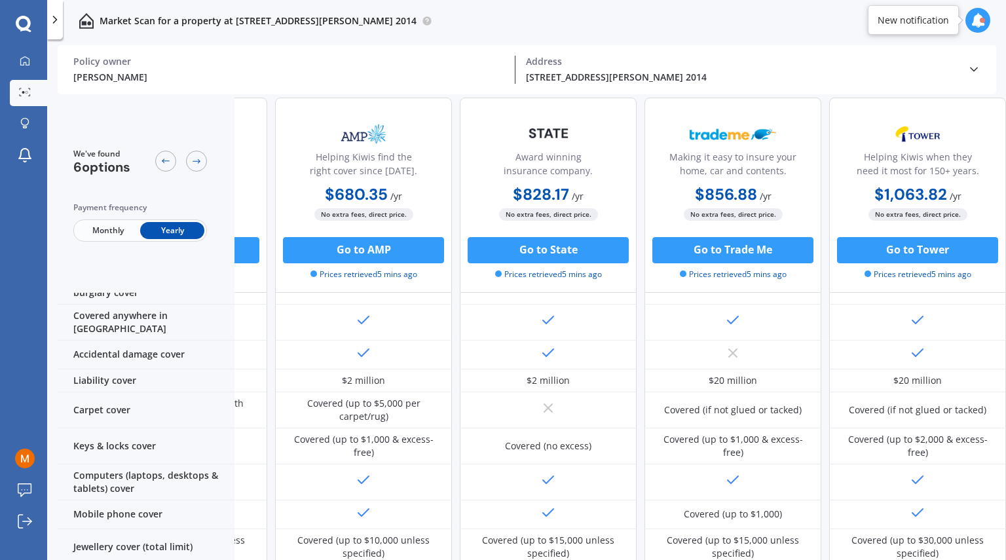
scroll to position [0, 329]
